Goal: Find specific page/section

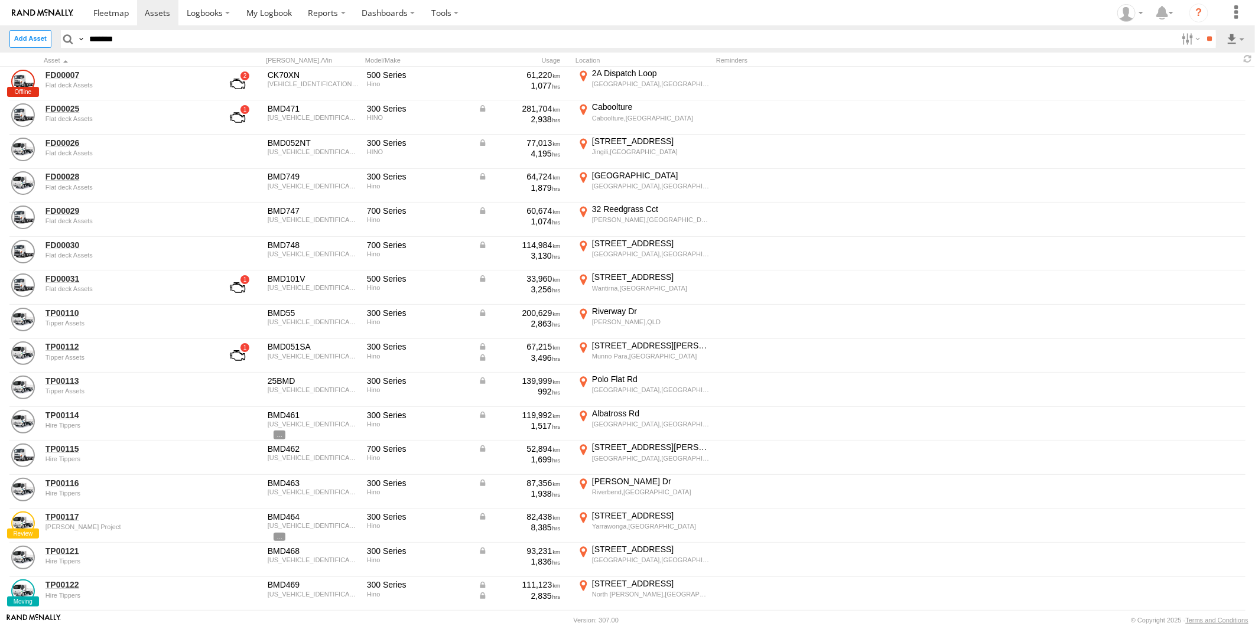
click at [712, 618] on body at bounding box center [627, 313] width 1255 height 626
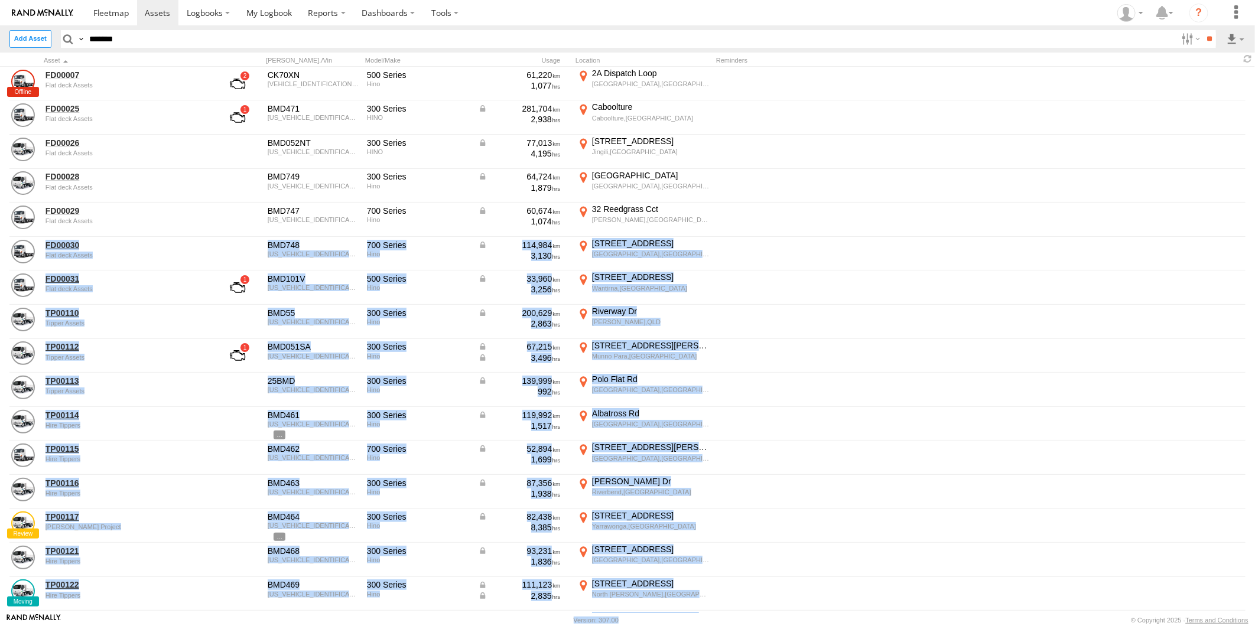
scroll to position [86, 0]
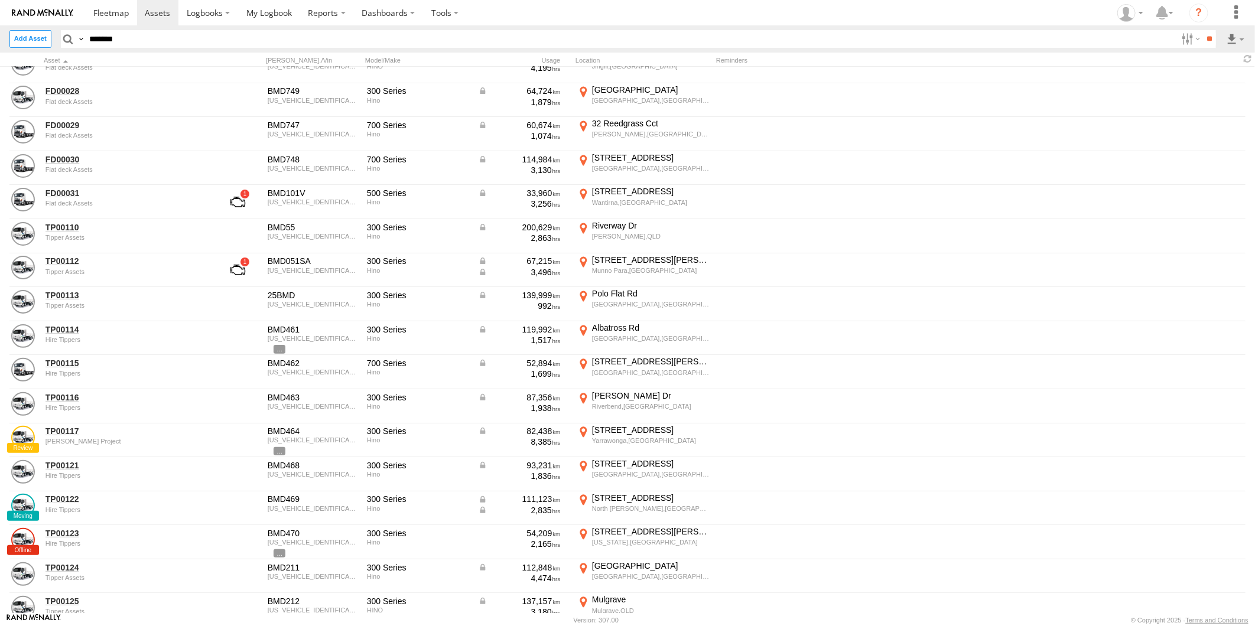
click at [197, 38] on input "*******" at bounding box center [631, 38] width 1092 height 17
drag, startPoint x: 1017, startPoint y: 33, endPoint x: 78, endPoint y: 40, distance: 939.4
click at [78, 40] on div "Search Query Asset ID Asset Label Registration Manufacturer Model VIN Job ID De…" at bounding box center [632, 38] width 1142 height 17
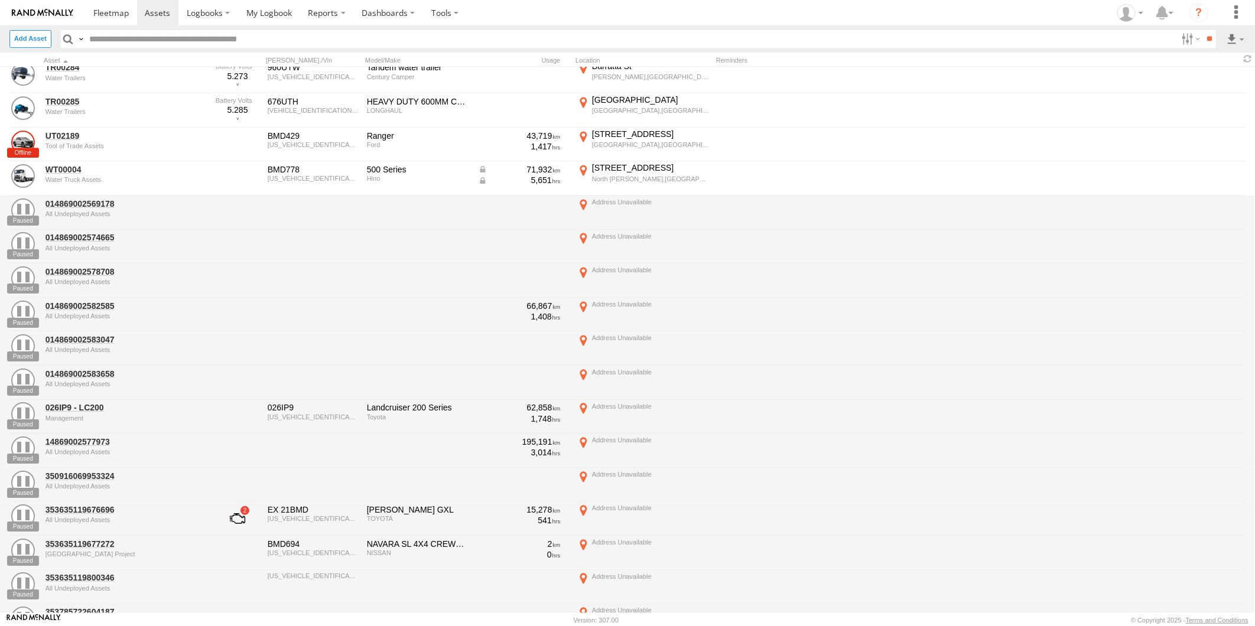
scroll to position [2367, 0]
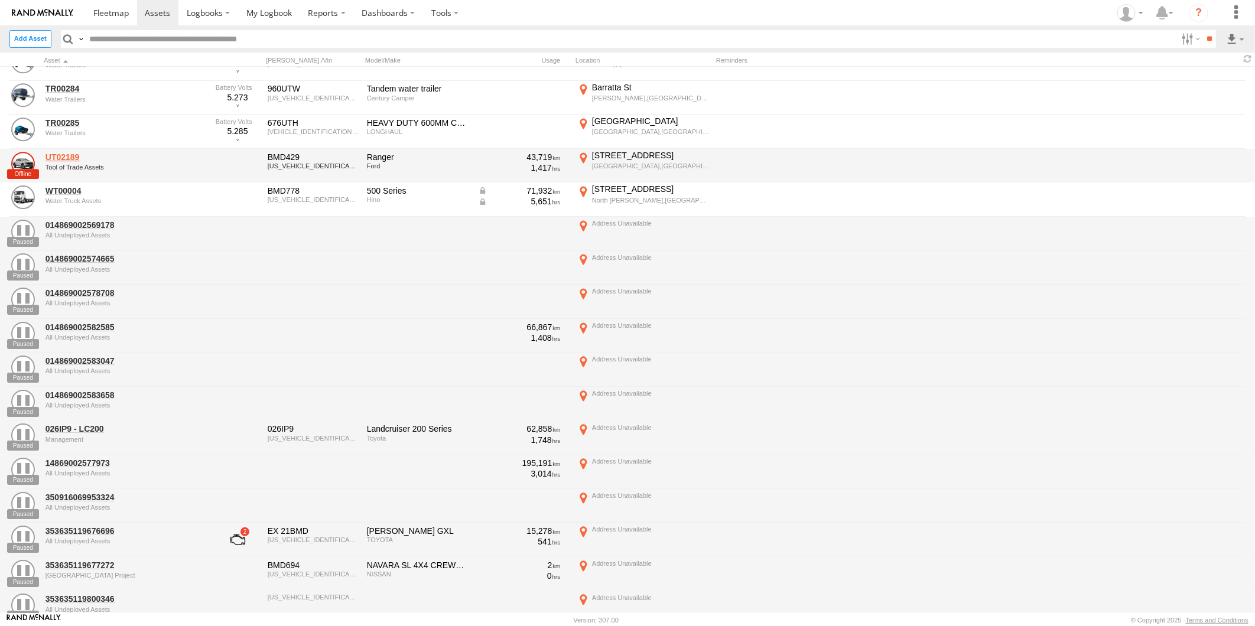
click at [60, 154] on link "UT02189" at bounding box center [126, 157] width 162 height 11
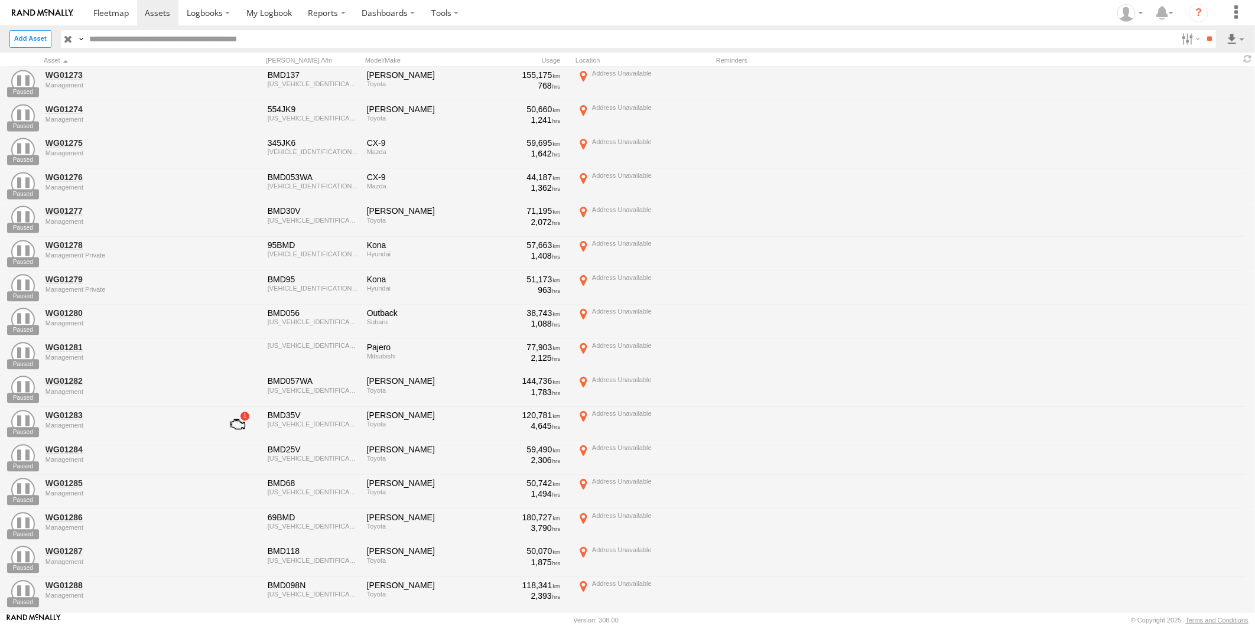
scroll to position [17606, 0]
